Goal: Information Seeking & Learning: Learn about a topic

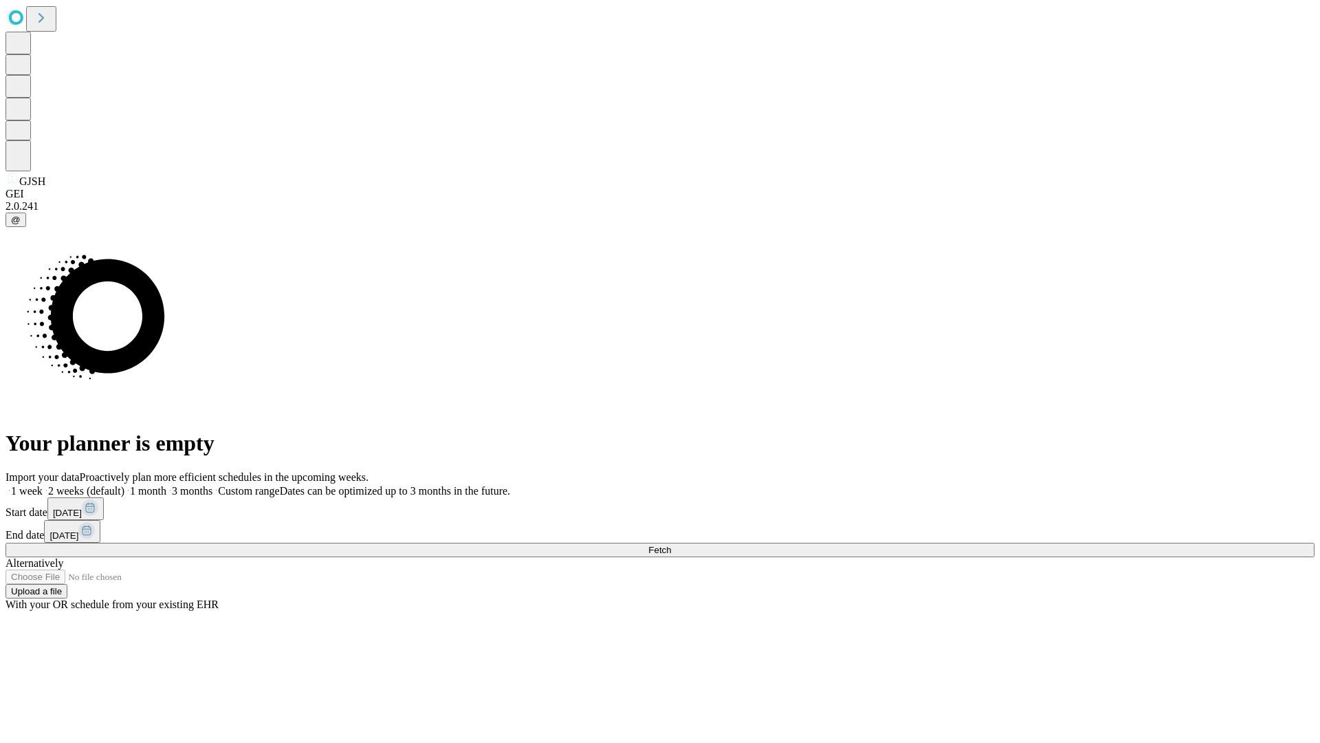
click at [671, 545] on span "Fetch" at bounding box center [659, 550] width 23 height 10
